Goal: Information Seeking & Learning: Learn about a topic

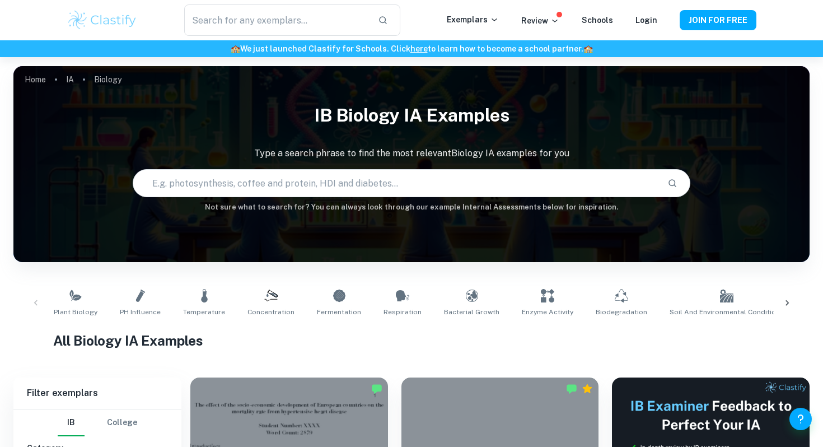
type input "e"
type input "c"
type input "[MEDICAL_DATA] concentration and enzyme"
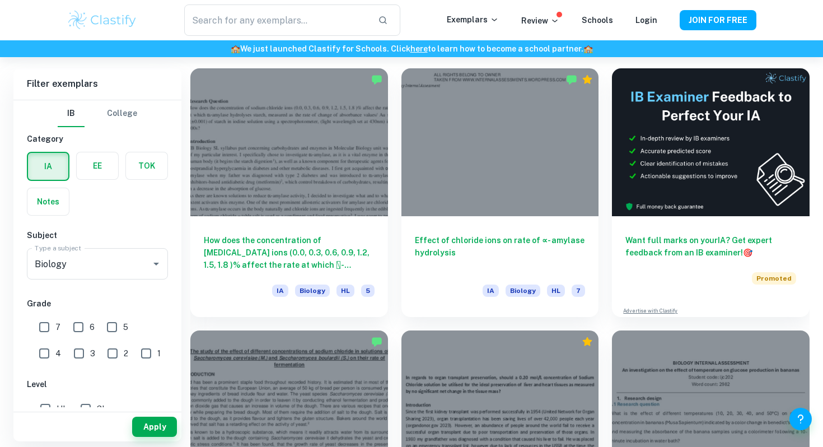
scroll to position [368, 0]
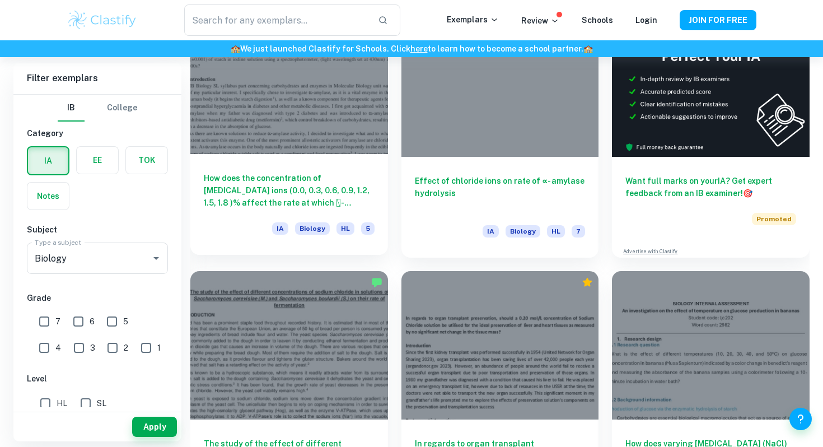
click at [312, 204] on h6 "How does the concentration of [MEDICAL_DATA] ions (0.0, 0.3, 0.6, 0.9, 1.2, 1.5…" at bounding box center [289, 190] width 171 height 37
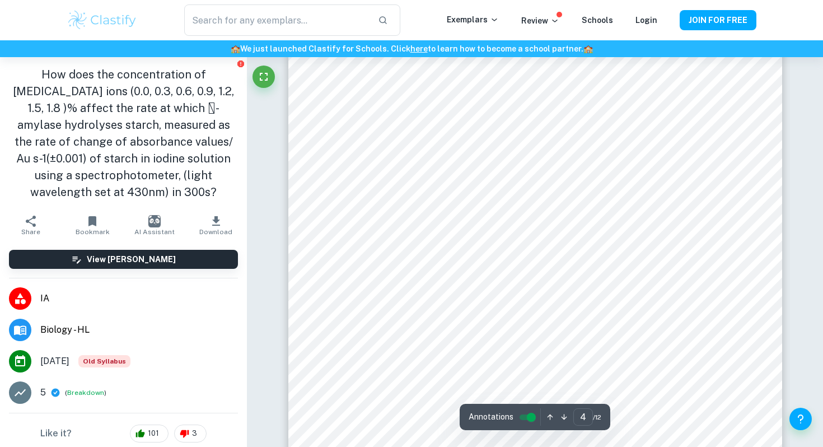
scroll to position [2363, 0]
type input "3"
